Goal: Book appointment/travel/reservation

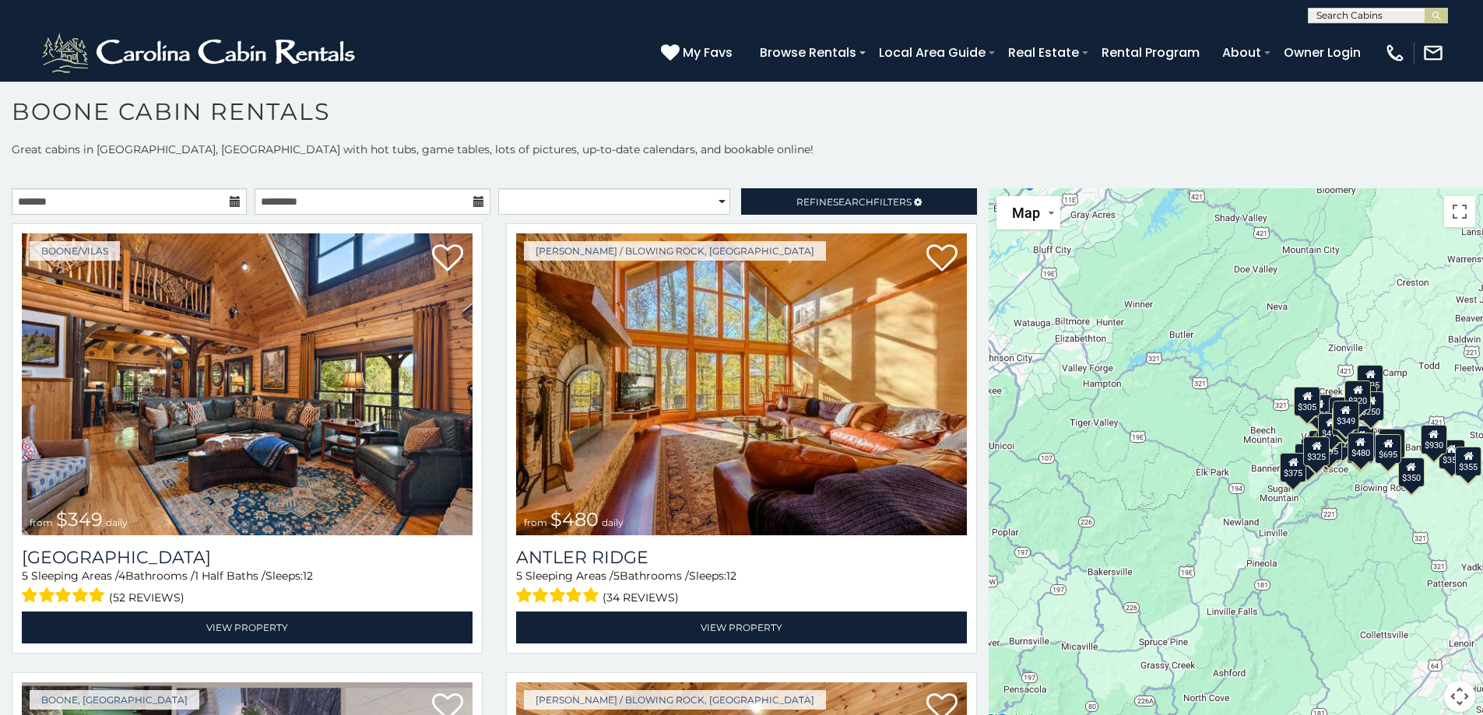
scroll to position [9, 0]
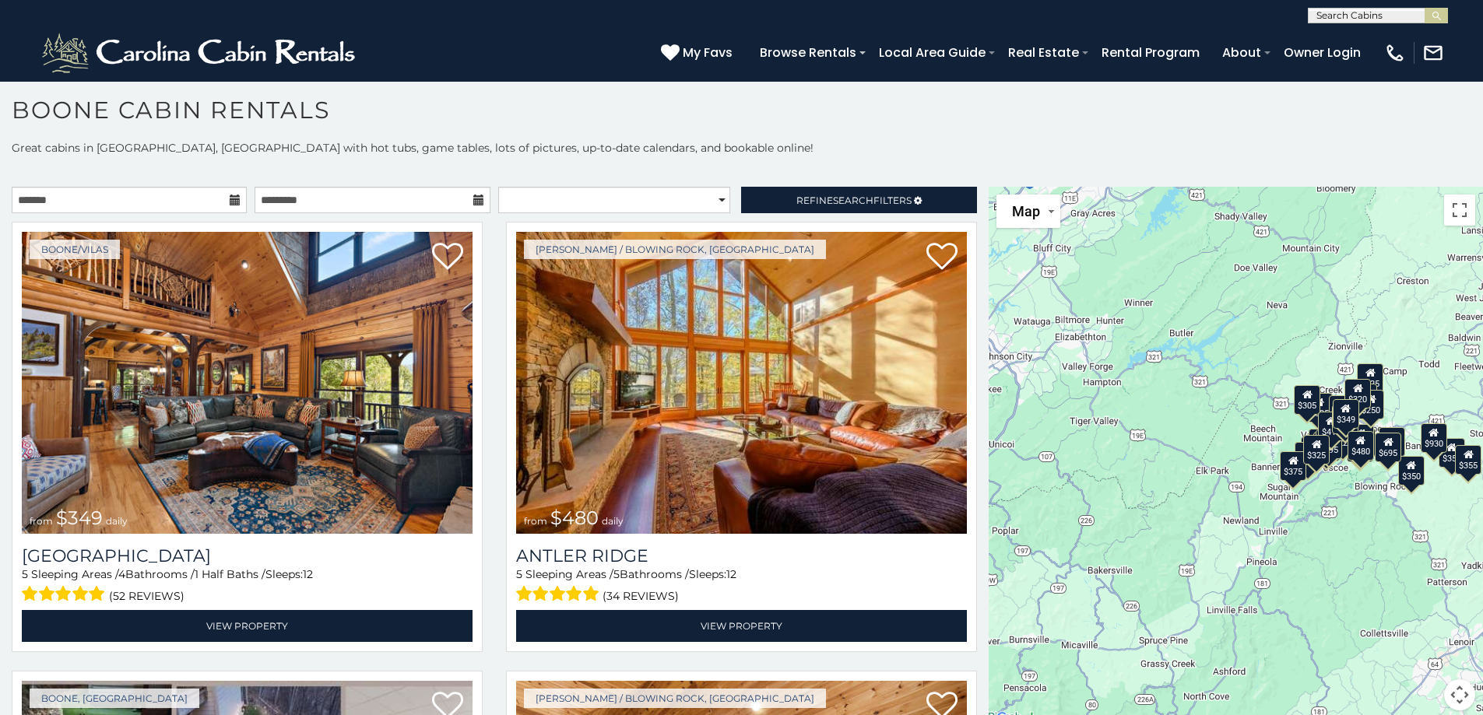
click at [1345, 427] on div "$349" at bounding box center [1346, 414] width 26 height 30
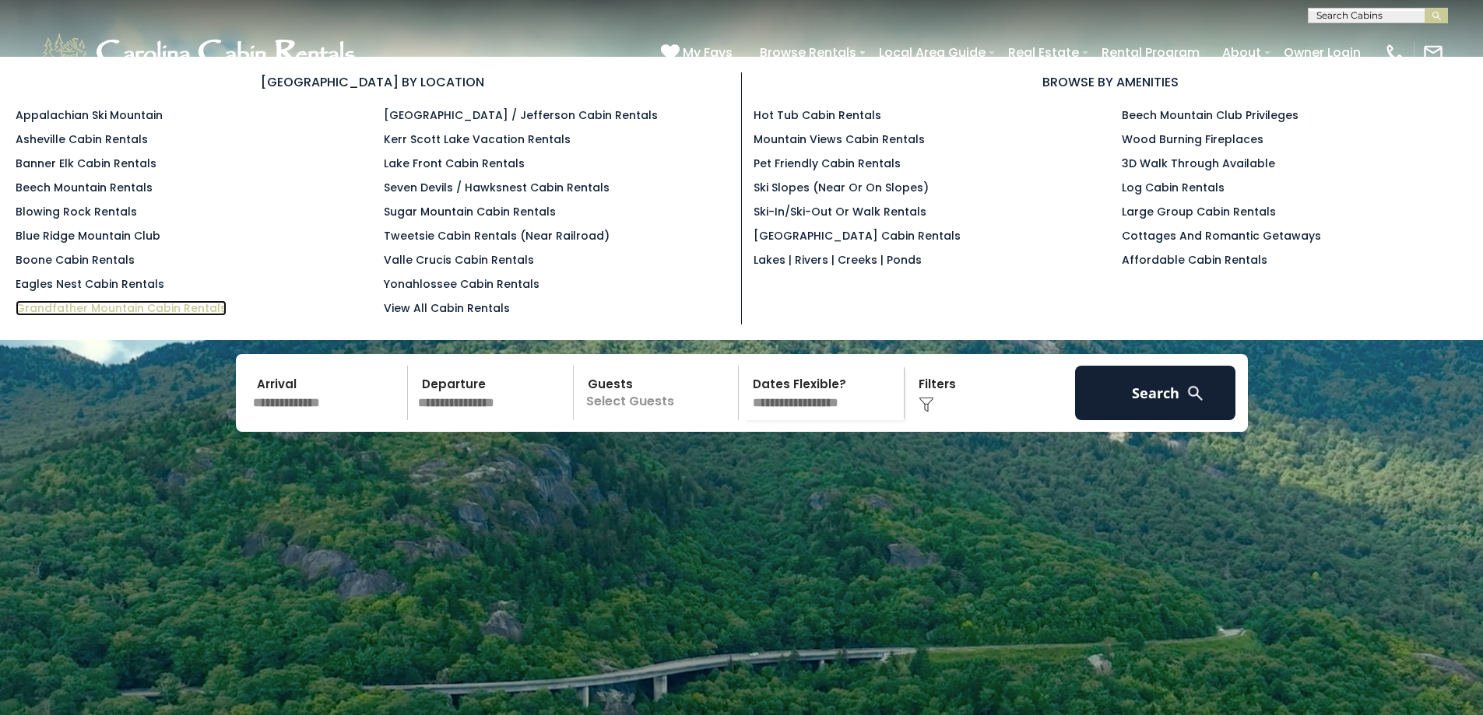
click at [167, 310] on link "Grandfather Mountain Cabin Rentals" at bounding box center [121, 308] width 211 height 16
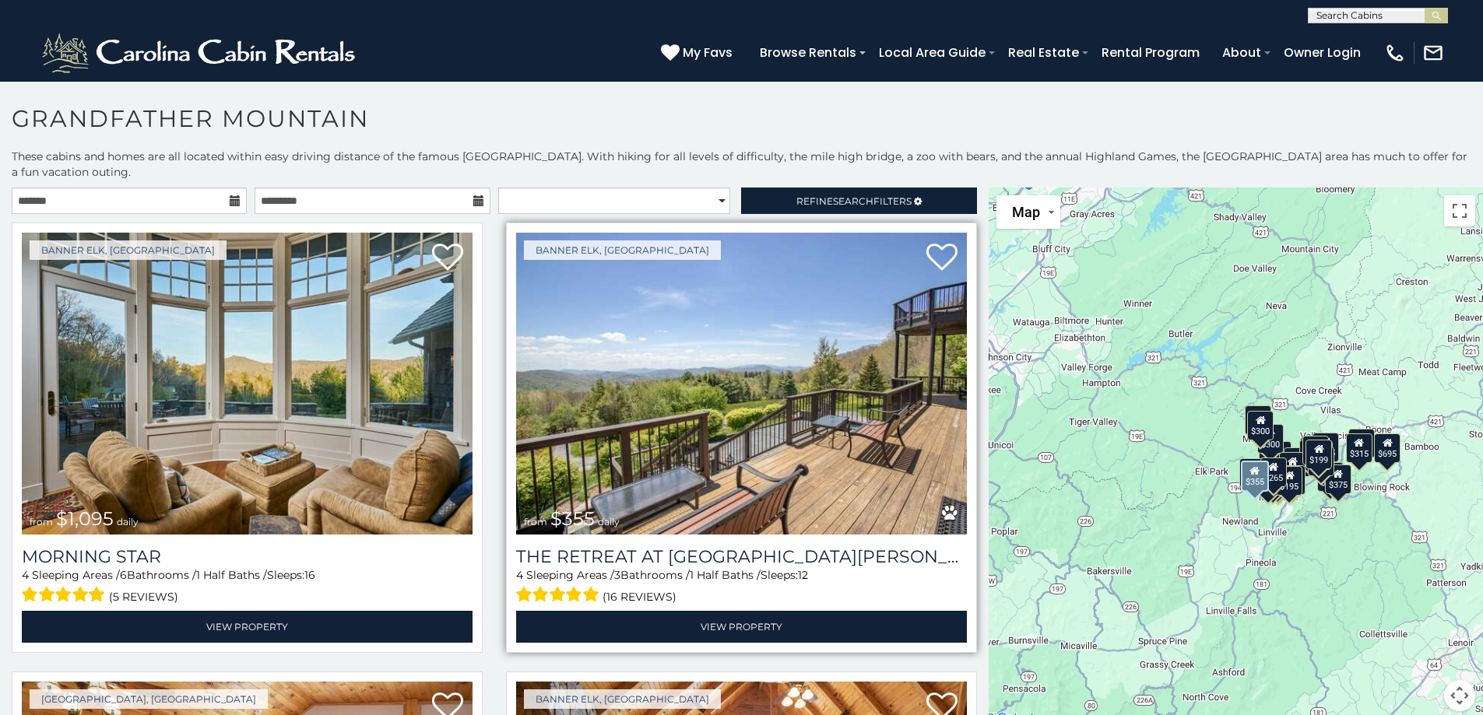
click at [672, 458] on img at bounding box center [741, 384] width 451 height 302
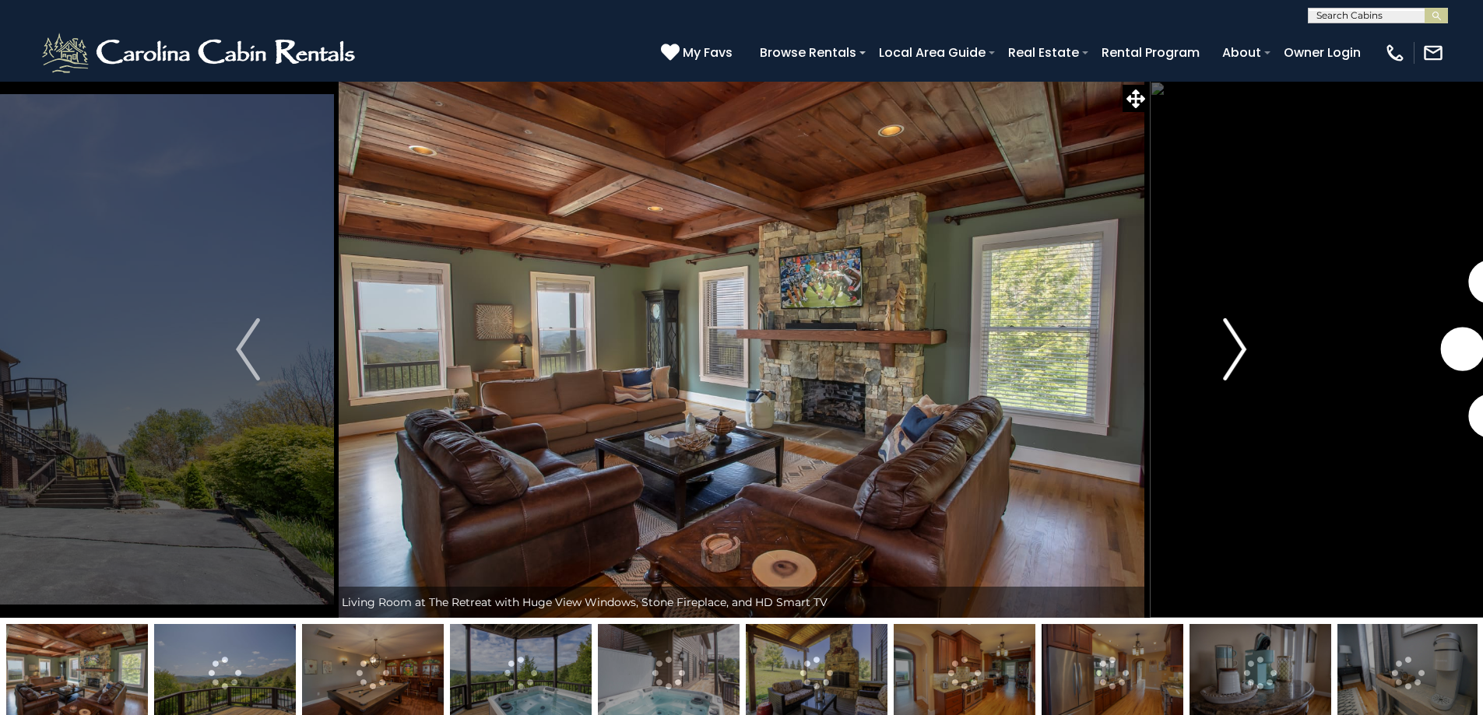
click at [1241, 346] on img "Next" at bounding box center [1234, 349] width 23 height 62
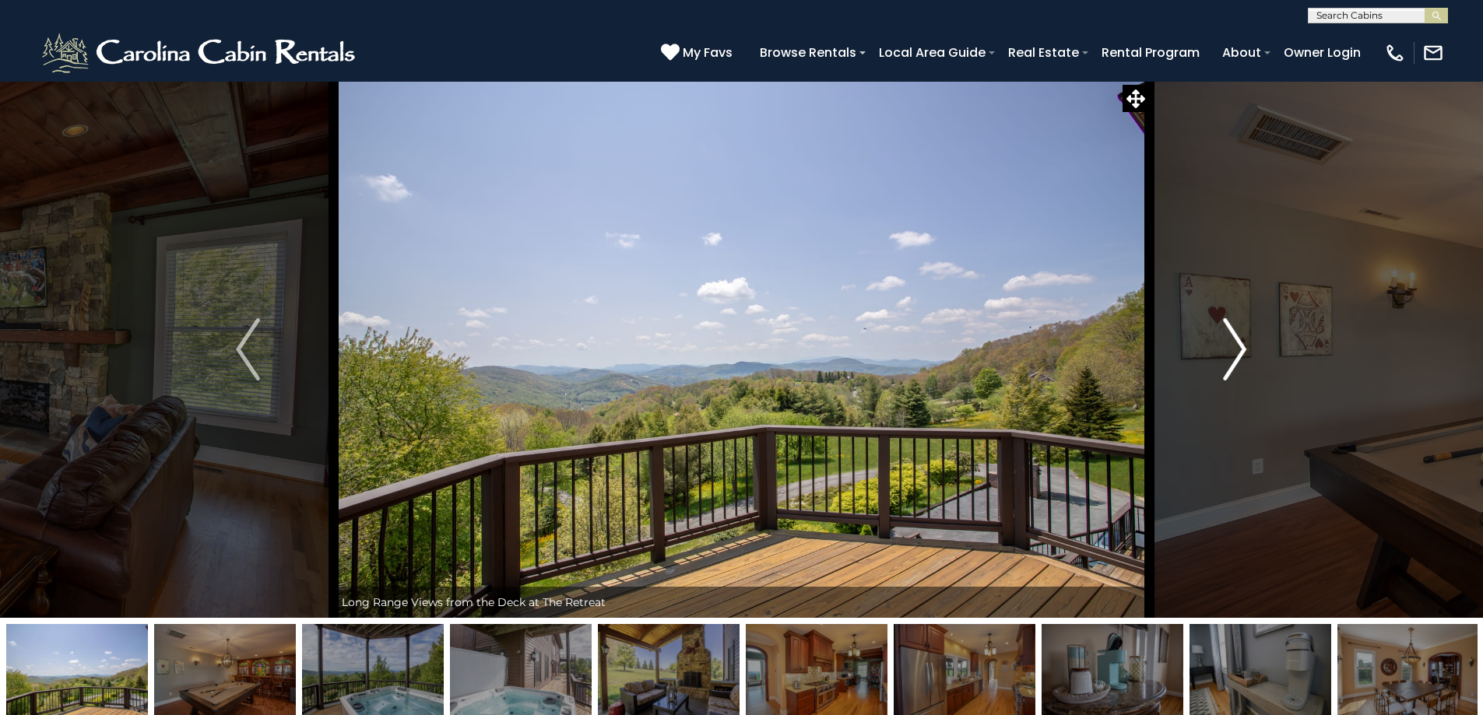
click at [1241, 346] on img "Next" at bounding box center [1234, 349] width 23 height 62
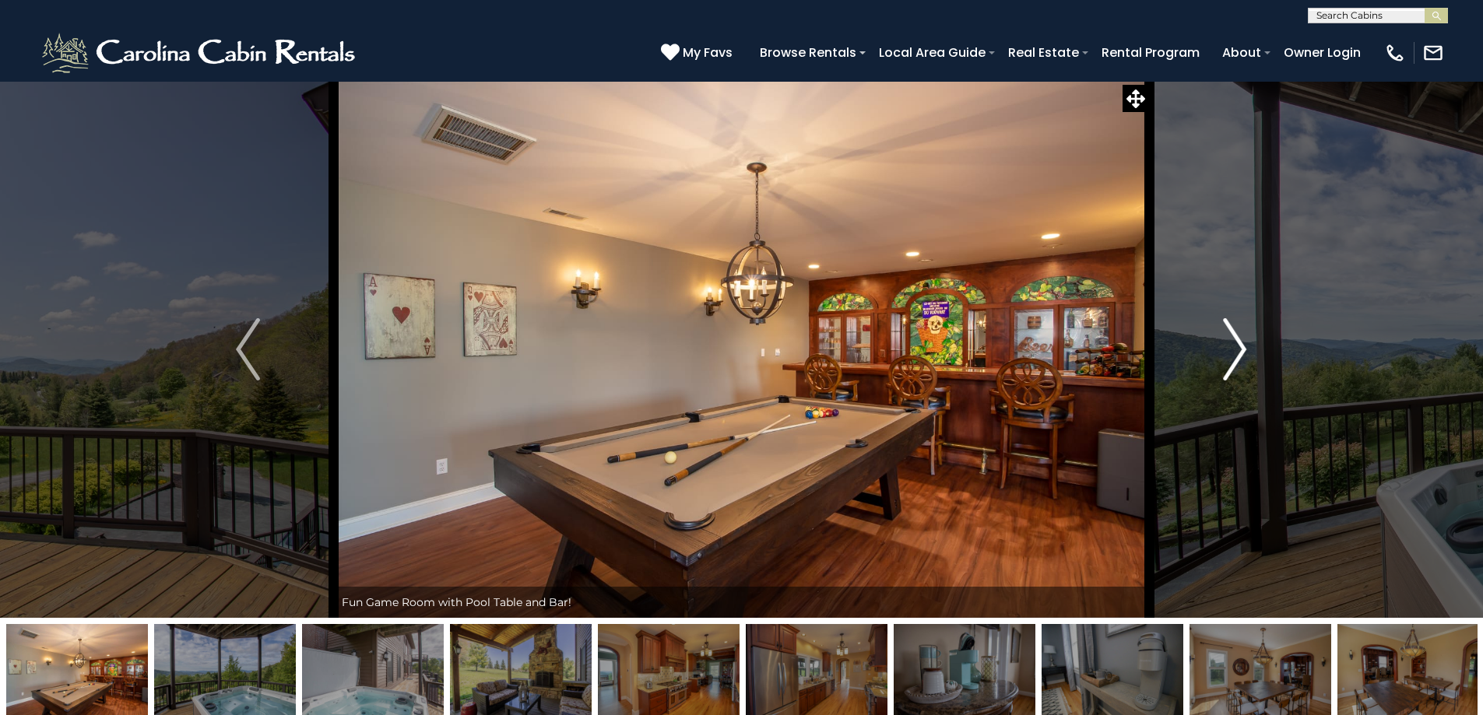
click at [1241, 346] on img "Next" at bounding box center [1234, 349] width 23 height 62
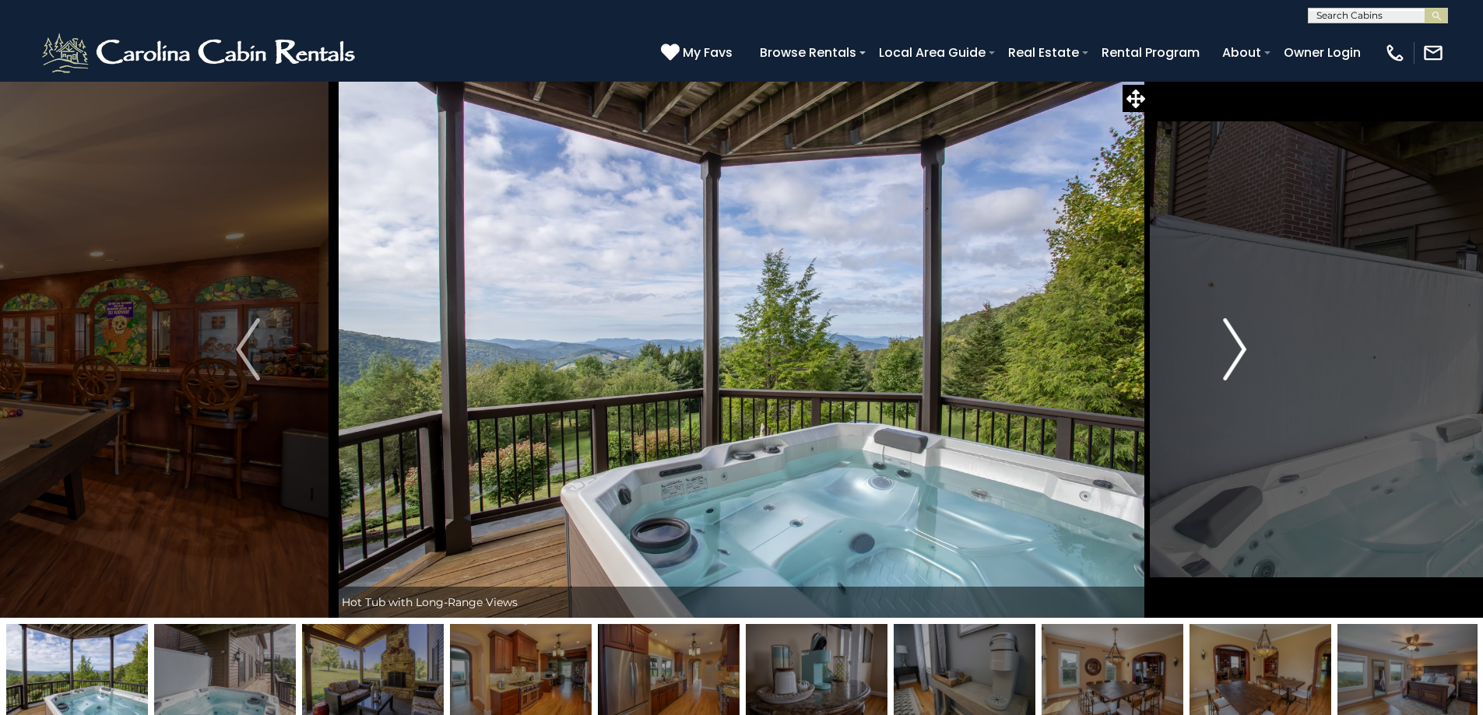
click at [1241, 346] on img "Next" at bounding box center [1234, 349] width 23 height 62
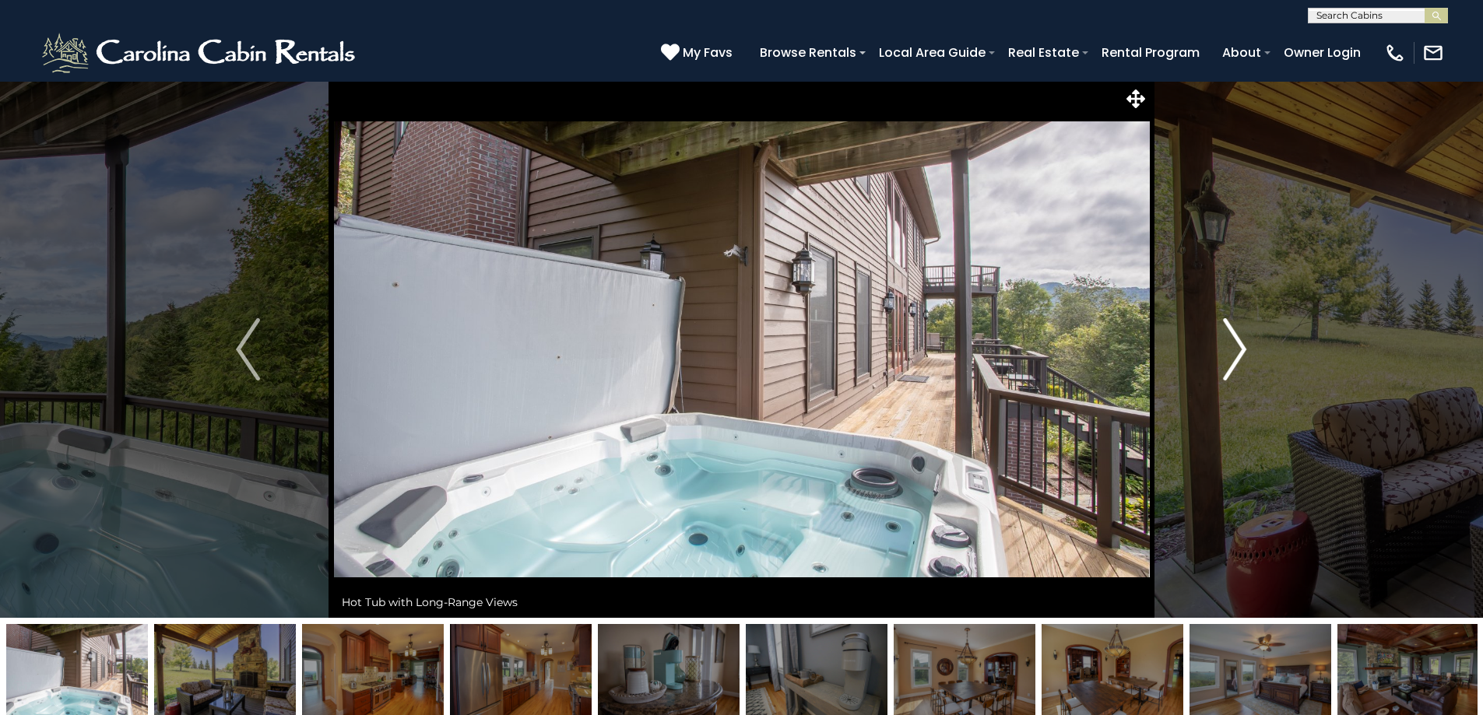
click at [1241, 346] on img "Next" at bounding box center [1234, 349] width 23 height 62
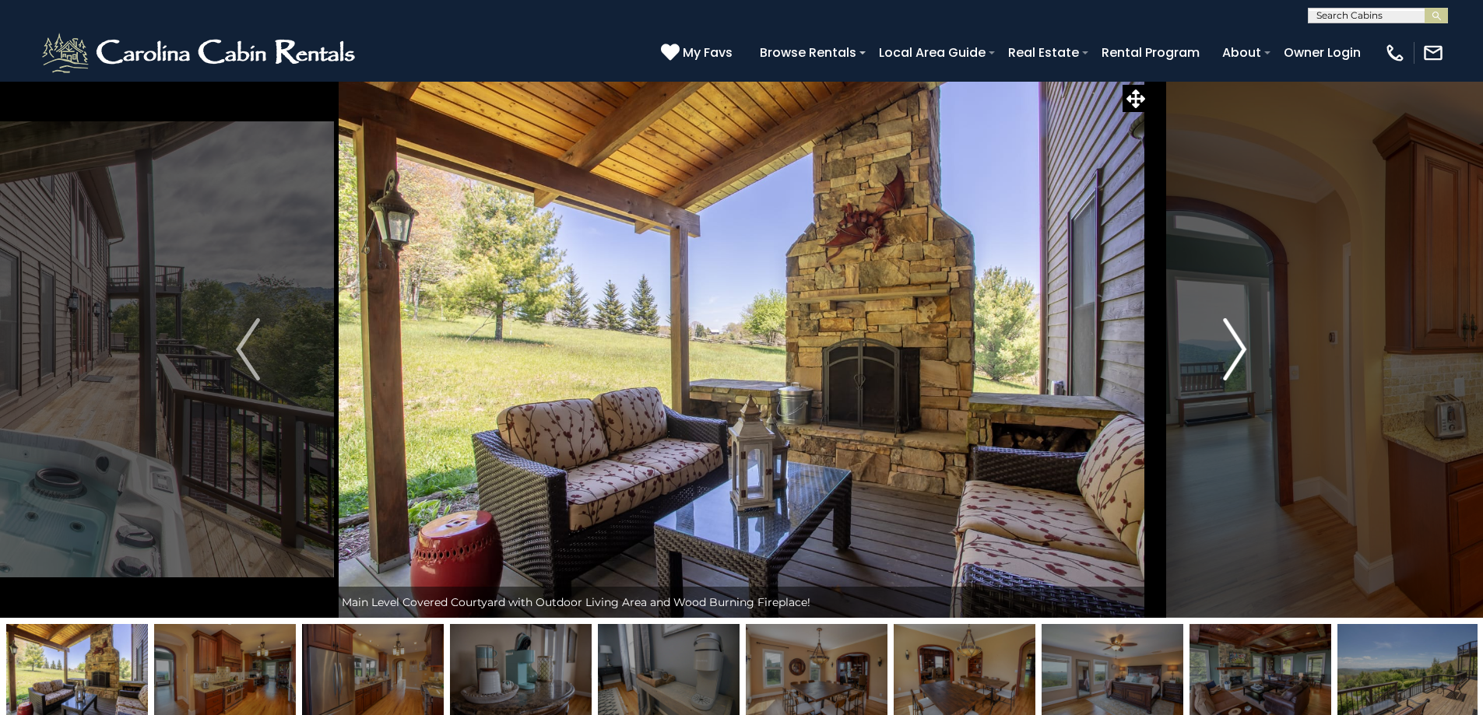
click at [1241, 346] on img "Next" at bounding box center [1234, 349] width 23 height 62
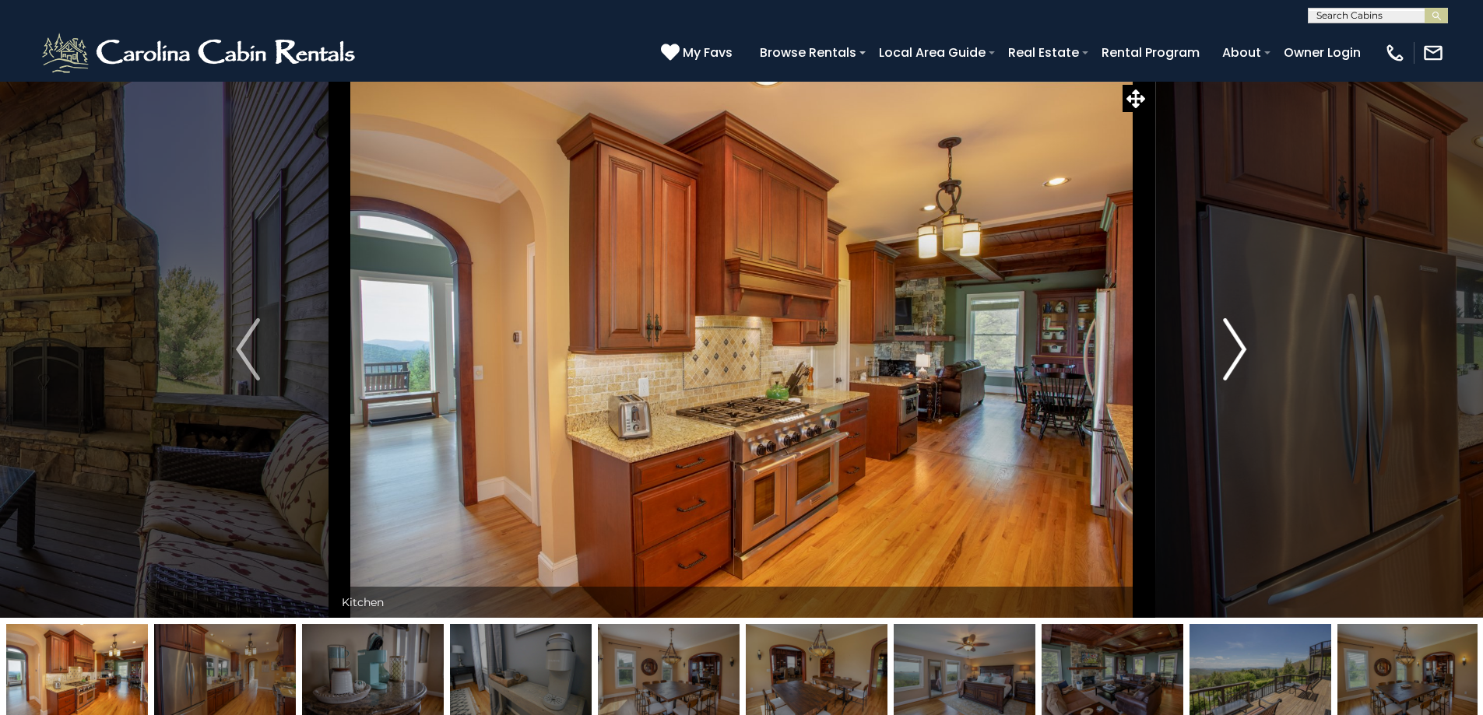
click at [1241, 346] on img "Next" at bounding box center [1234, 349] width 23 height 62
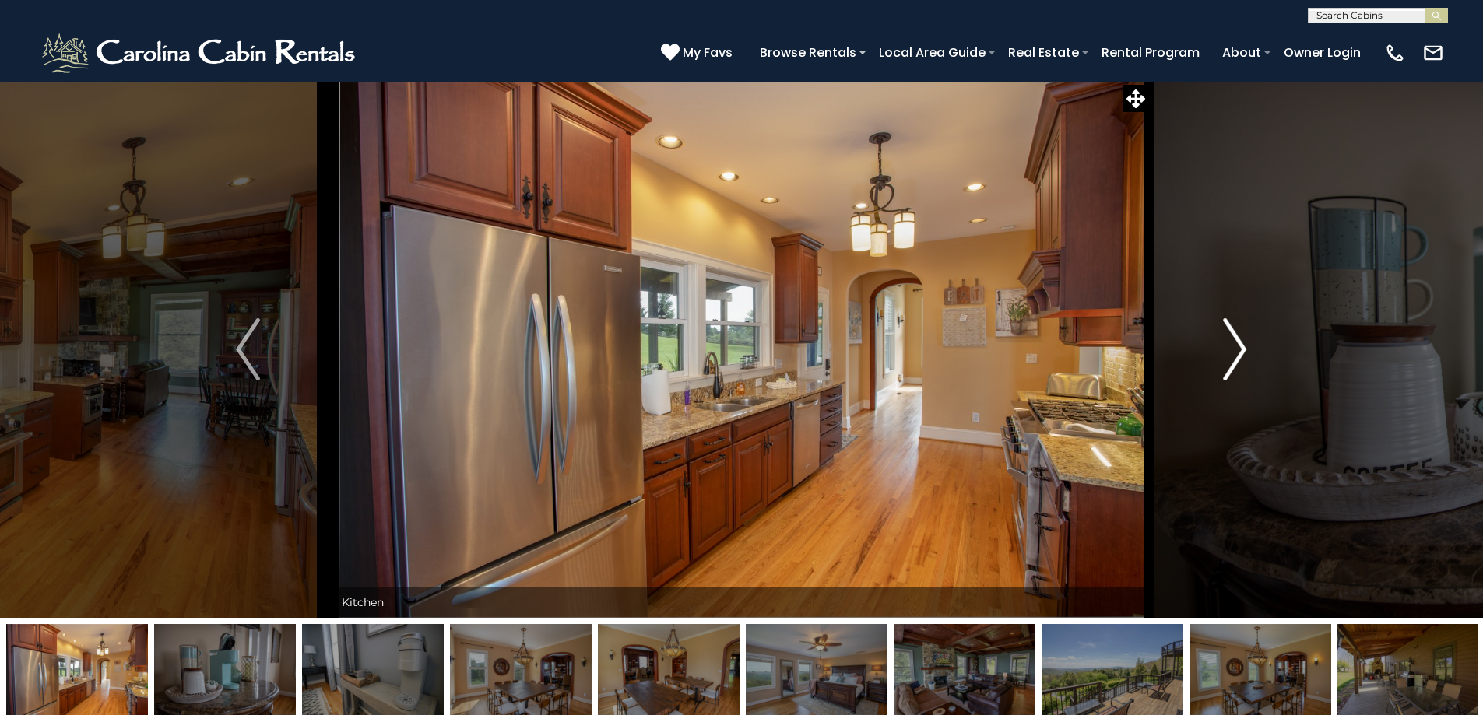
click at [1241, 346] on img "Next" at bounding box center [1234, 349] width 23 height 62
